Goal: Task Accomplishment & Management: Use online tool/utility

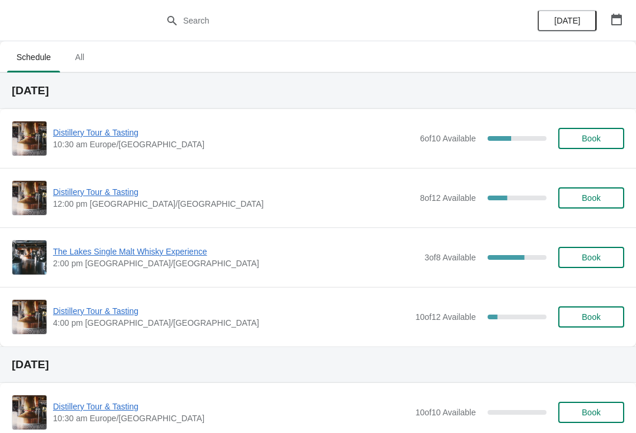
click at [596, 134] on span "Book" at bounding box center [591, 138] width 19 height 9
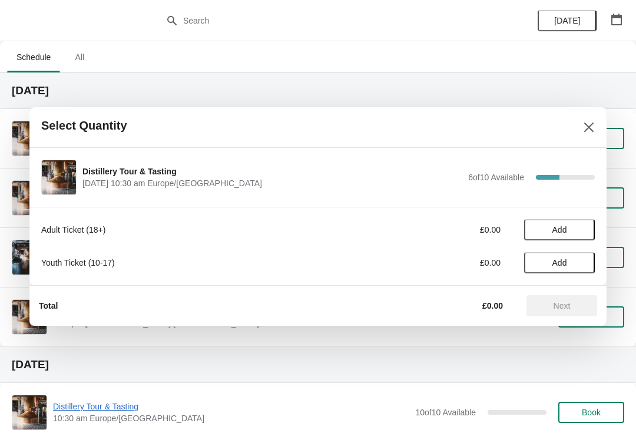
click at [564, 223] on button "Add" at bounding box center [559, 229] width 71 height 21
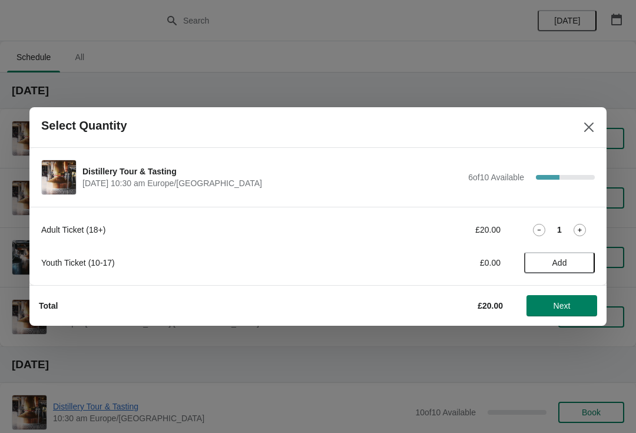
click at [582, 227] on icon at bounding box center [579, 230] width 12 height 12
click at [558, 304] on span "Next" at bounding box center [561, 305] width 17 height 9
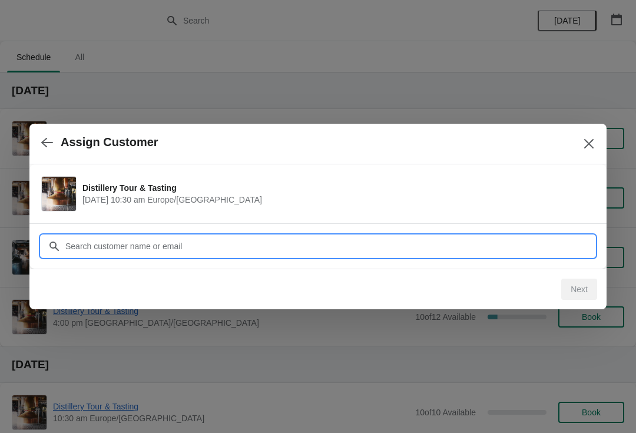
click at [282, 246] on input "Customer" at bounding box center [330, 245] width 530 height 21
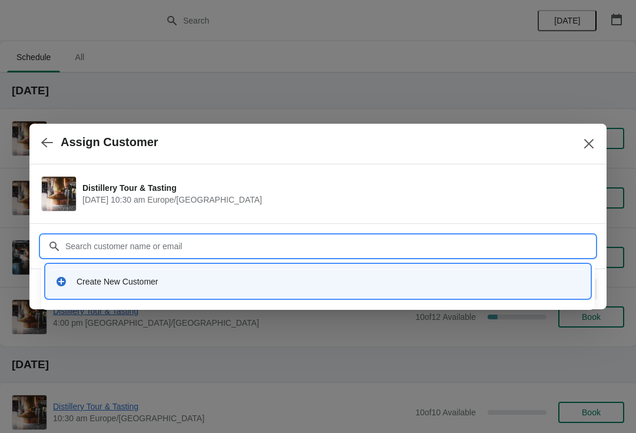
click at [175, 278] on div "Create New Customer" at bounding box center [329, 281] width 504 height 12
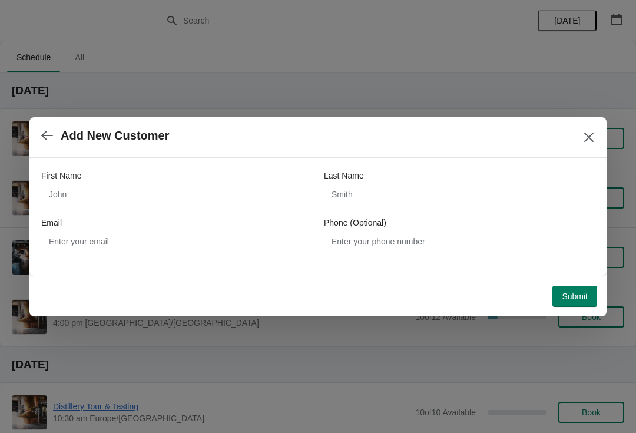
click at [178, 173] on div "First Name" at bounding box center [176, 176] width 271 height 12
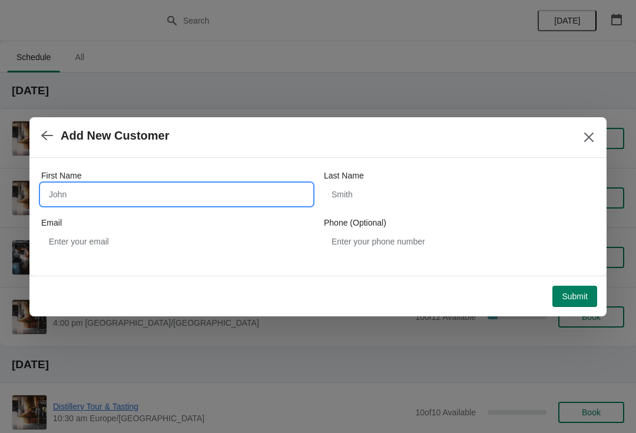
click at [145, 187] on input "First Name" at bounding box center [176, 194] width 271 height 21
type input "Mel"
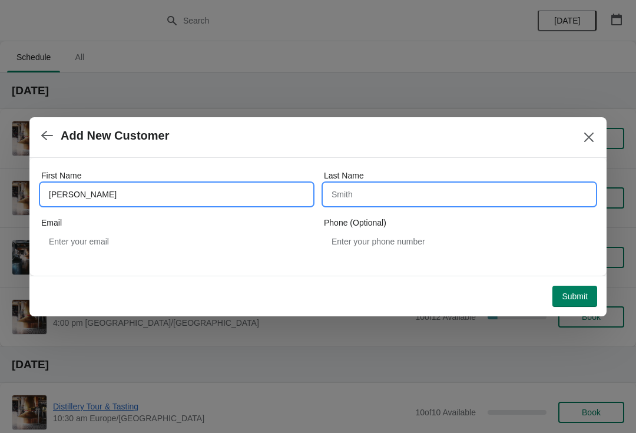
click at [387, 188] on input "Last Name" at bounding box center [459, 194] width 271 height 21
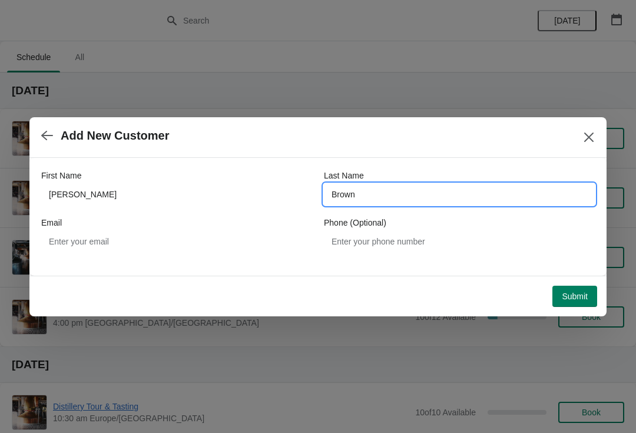
type input "Brown"
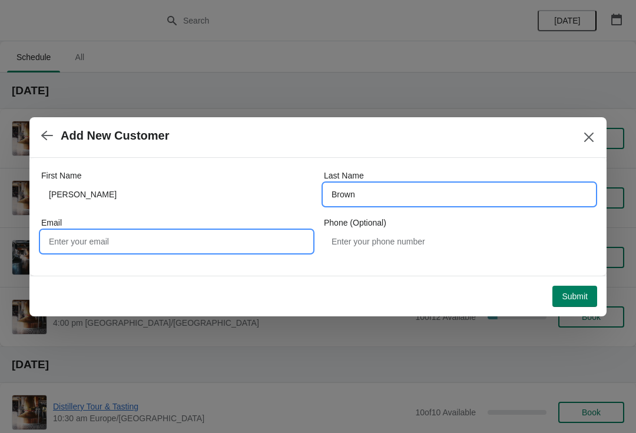
click at [114, 239] on input "Email" at bounding box center [176, 241] width 271 height 21
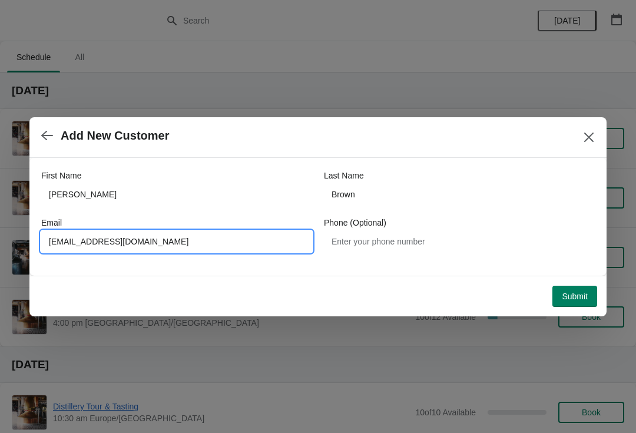
type input "Fives@talktalk.net"
click at [571, 295] on span "Submit" at bounding box center [575, 295] width 26 height 9
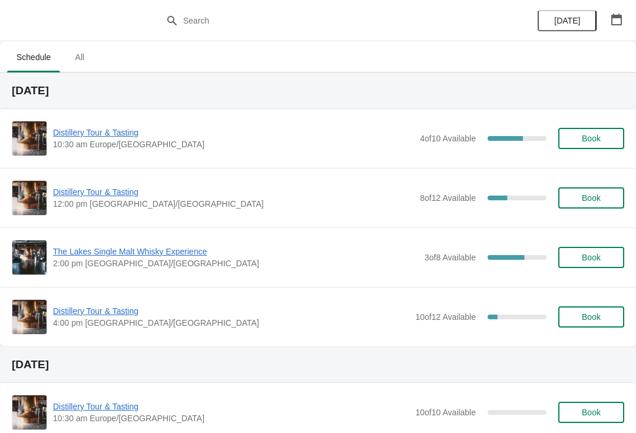
click at [131, 137] on span "Distillery Tour & Tasting" at bounding box center [233, 133] width 361 height 12
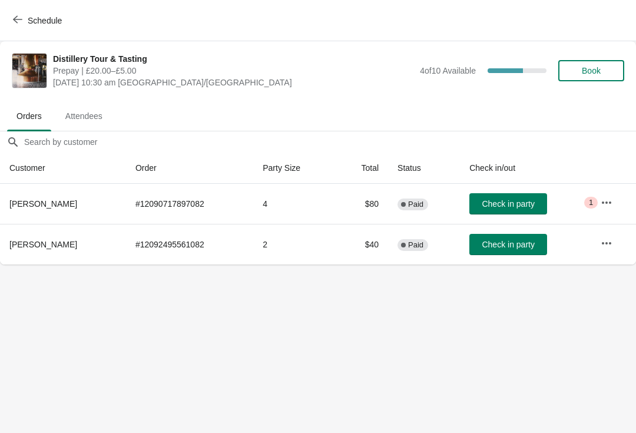
click at [598, 200] on button "button" at bounding box center [606, 202] width 21 height 21
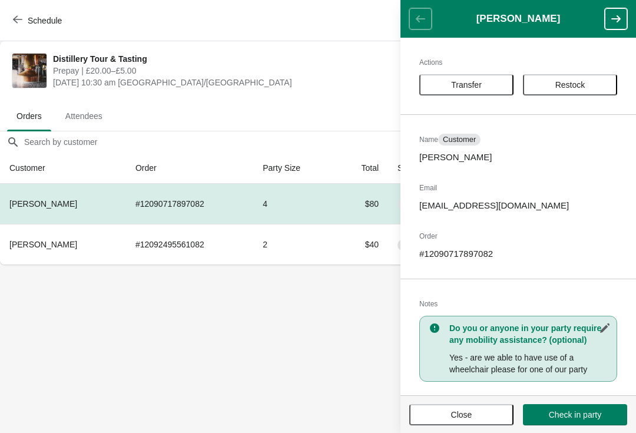
click at [477, 411] on span "Close" at bounding box center [461, 414] width 83 height 9
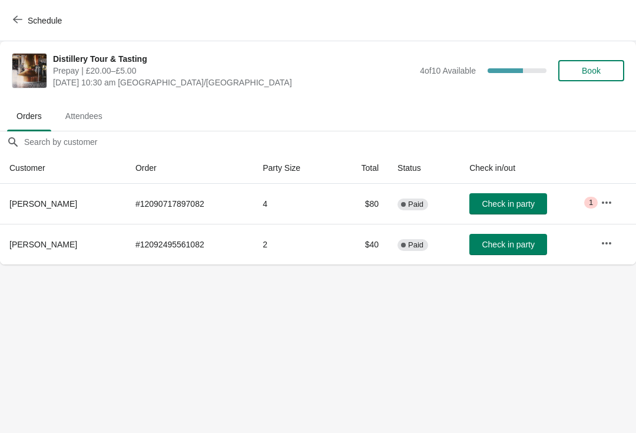
click at [503, 240] on span "Check in party" at bounding box center [508, 244] width 52 height 9
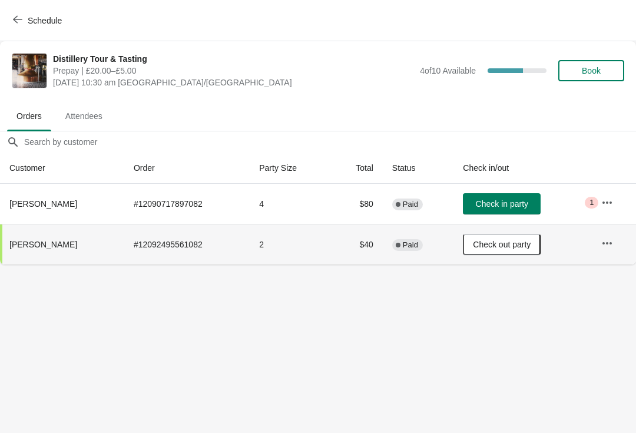
click at [586, 69] on span "Book" at bounding box center [591, 70] width 19 height 9
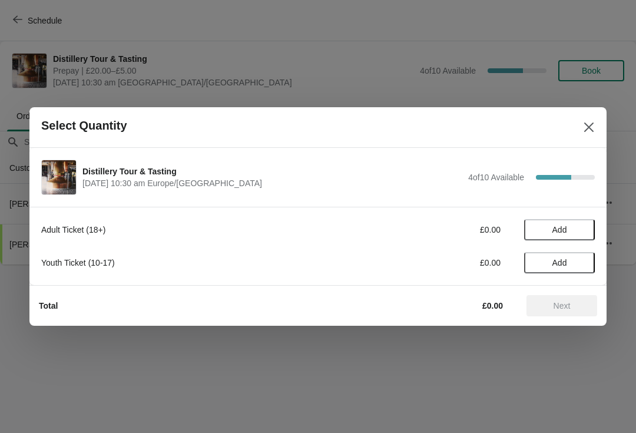
click at [560, 224] on button "Add" at bounding box center [559, 229] width 71 height 21
click at [583, 225] on icon at bounding box center [579, 230] width 12 height 12
click at [582, 231] on icon at bounding box center [579, 230] width 12 height 12
click at [550, 305] on span "Next" at bounding box center [562, 305] width 52 height 9
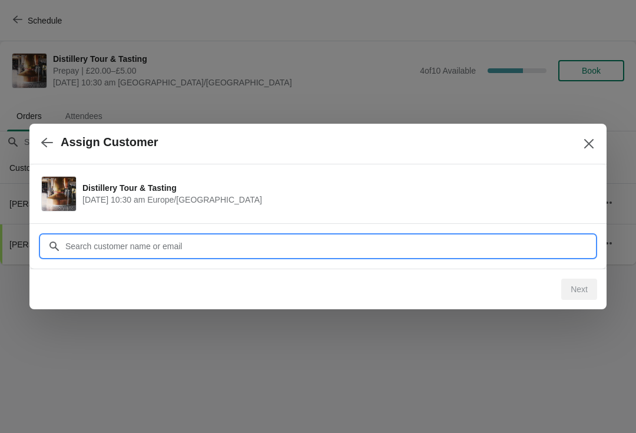
click at [290, 244] on input "Customer" at bounding box center [330, 245] width 530 height 21
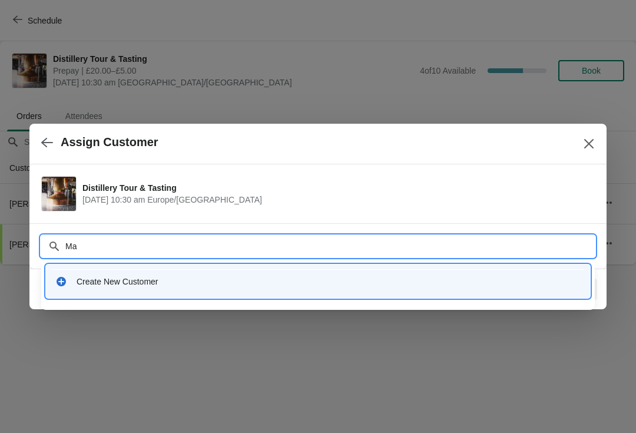
type input "M"
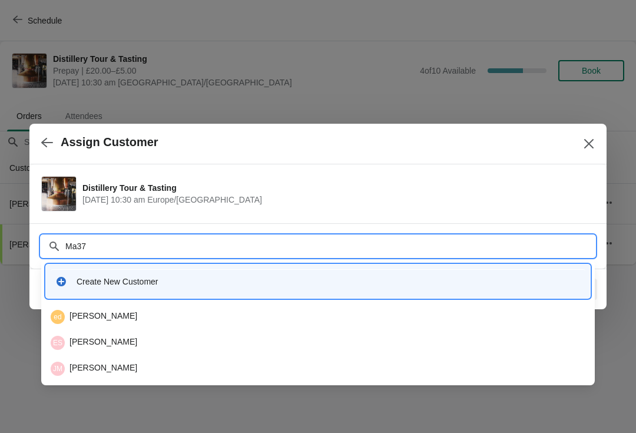
type input "Ma370"
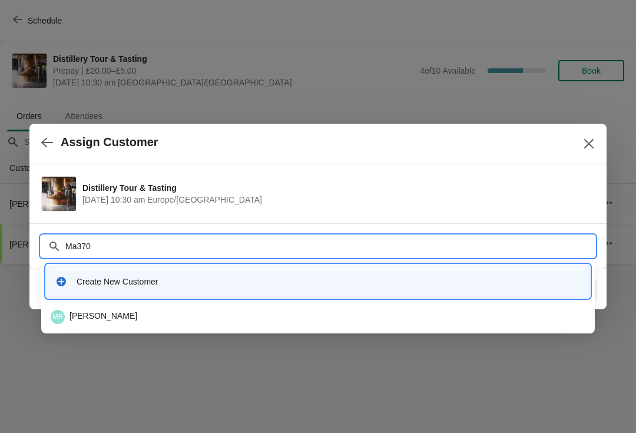
click at [124, 313] on div "MR Malcom Robinson" at bounding box center [318, 317] width 534 height 14
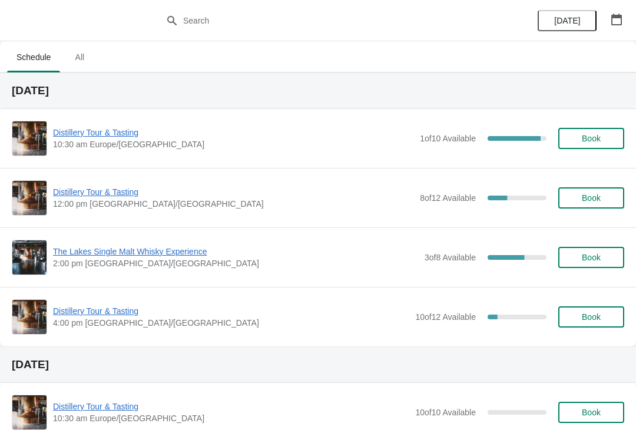
click at [107, 128] on span "Distillery Tour & Tasting" at bounding box center [233, 133] width 361 height 12
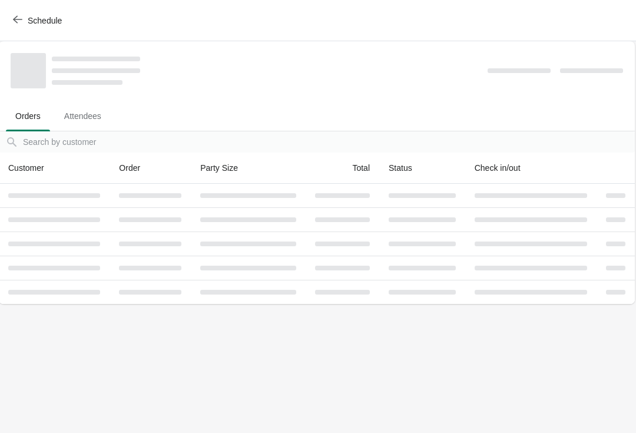
scroll to position [0, 1]
